Goal: Check status: Check status

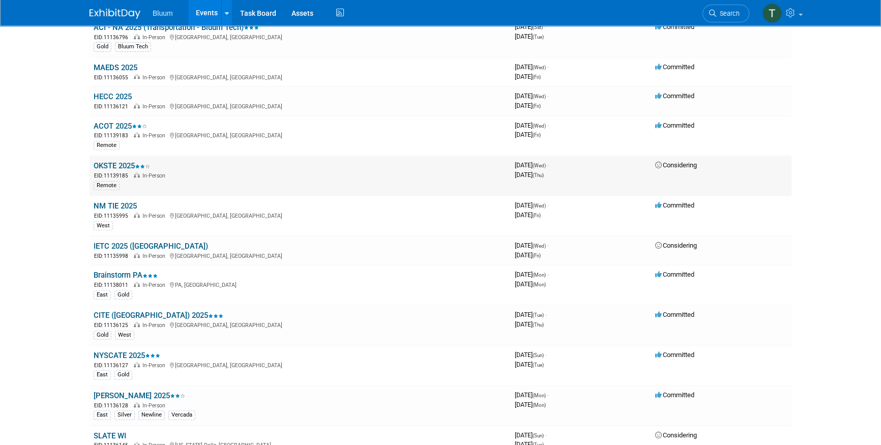
scroll to position [509, 0]
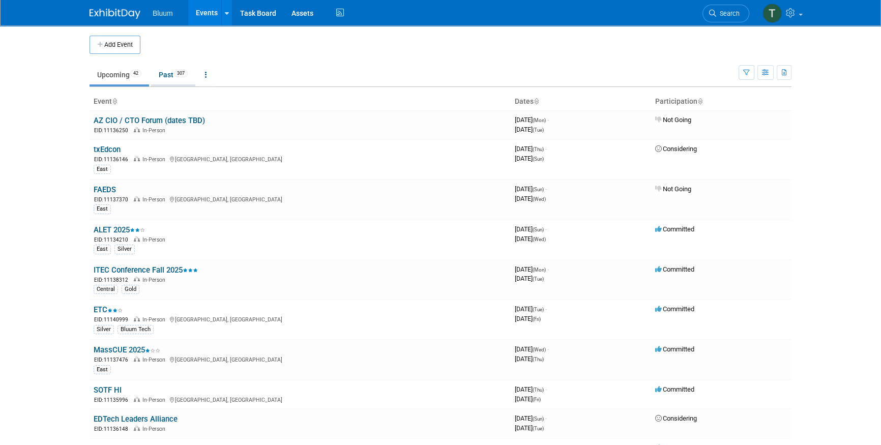
click at [174, 77] on link "Past 307" at bounding box center [173, 74] width 44 height 19
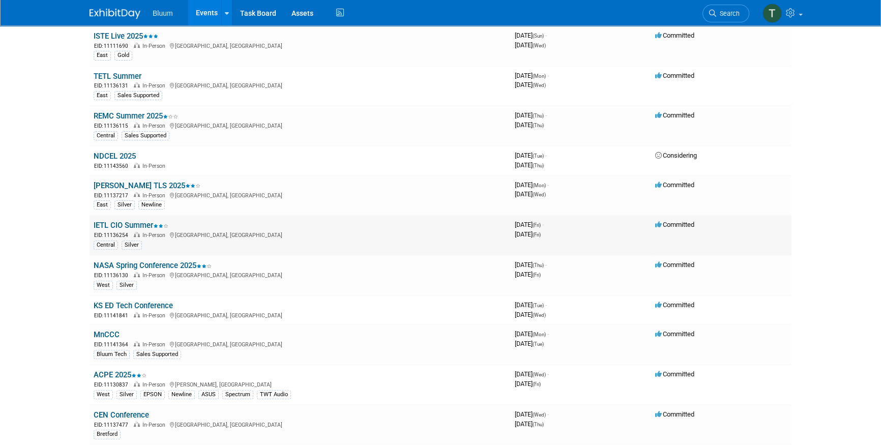
scroll to position [416, 0]
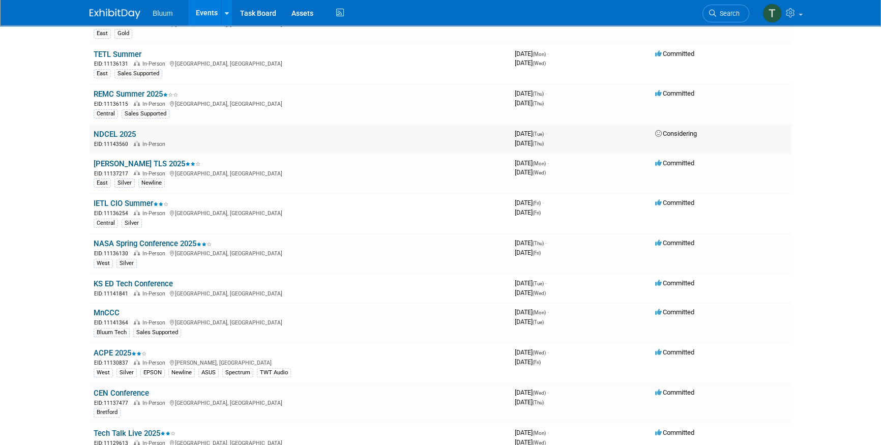
click at [111, 131] on link "NDCEL 2025" at bounding box center [115, 134] width 42 height 9
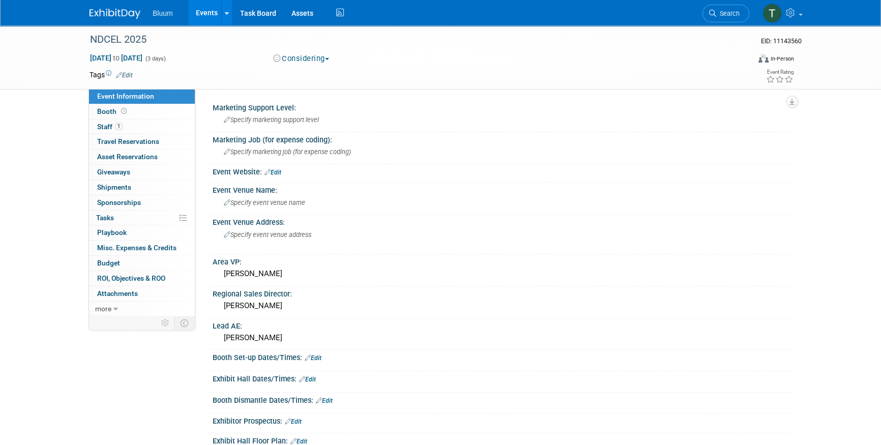
click at [324, 61] on button "Considering" at bounding box center [302, 58] width 64 height 11
click at [313, 102] on link "Not Going" at bounding box center [310, 104] width 80 height 14
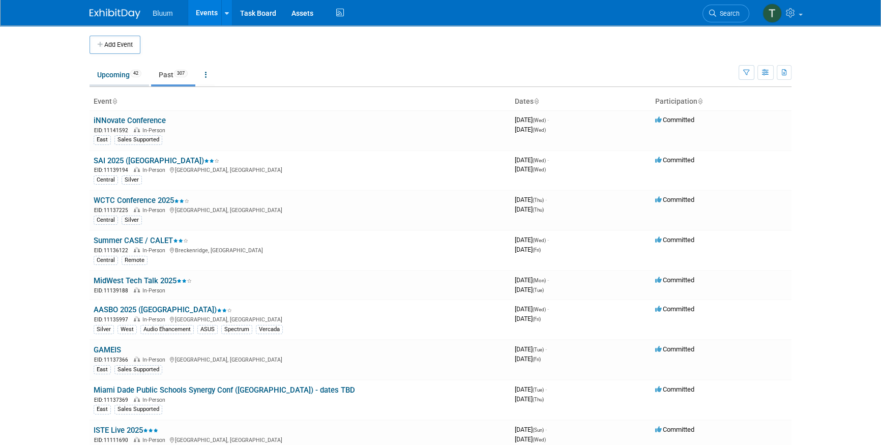
click at [101, 77] on link "Upcoming 42" at bounding box center [120, 74] width 60 height 19
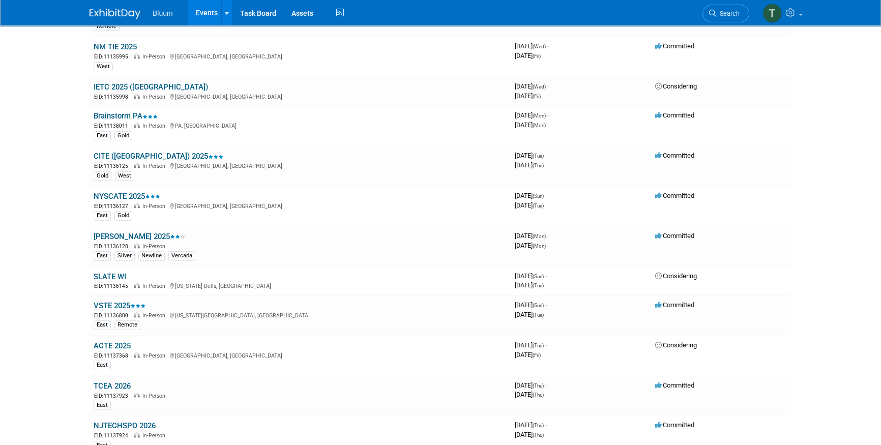
scroll to position [693, 0]
